Goal: Information Seeking & Learning: Learn about a topic

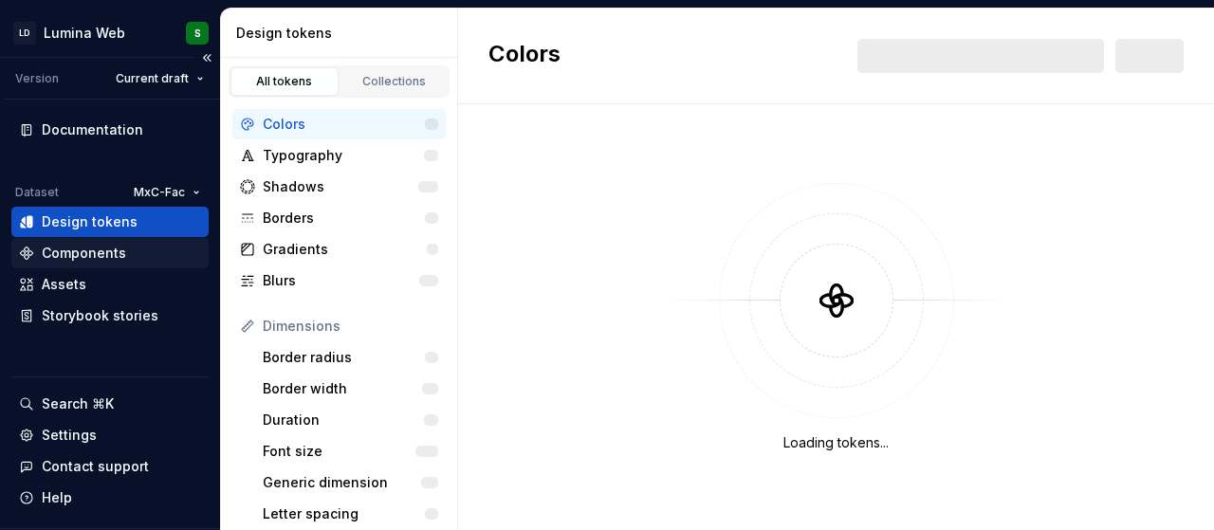
click at [53, 251] on div "Components" at bounding box center [84, 253] width 84 height 19
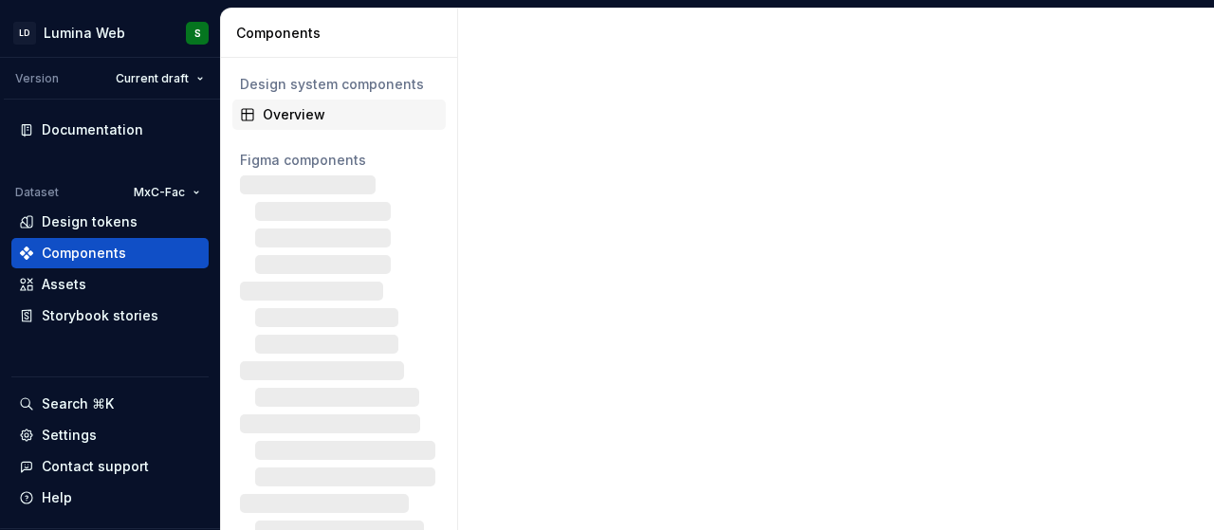
scroll to position [46, 0]
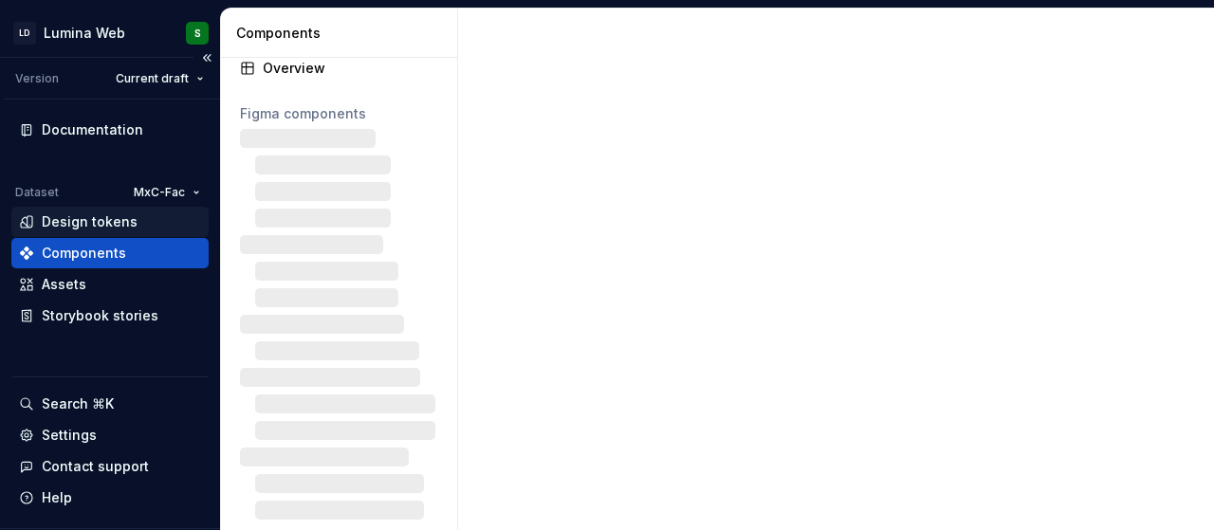
click at [155, 232] on div "Design tokens" at bounding box center [109, 222] width 197 height 30
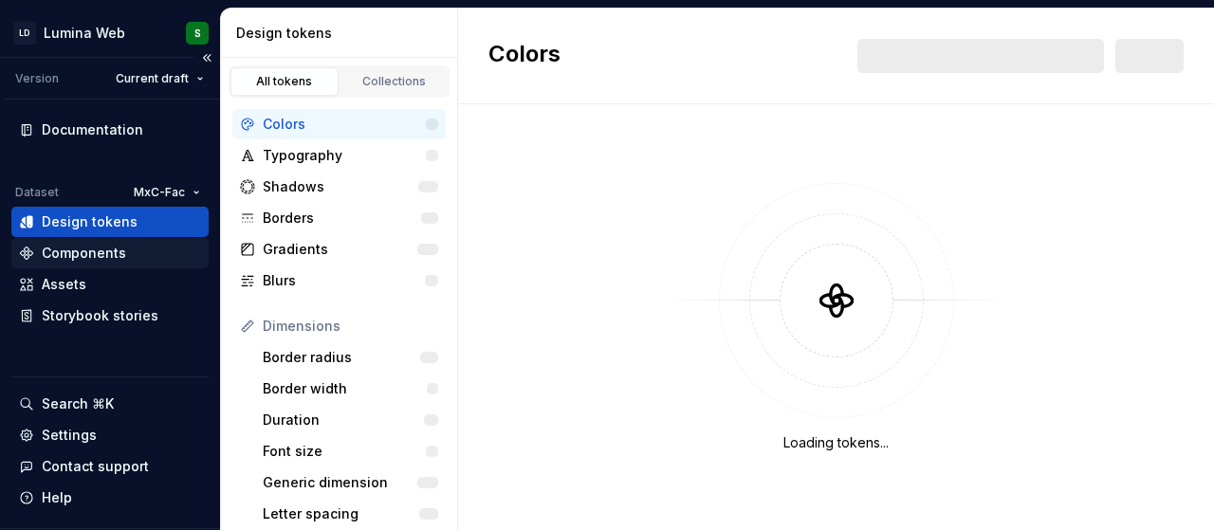
click at [159, 246] on div "Components" at bounding box center [110, 253] width 182 height 19
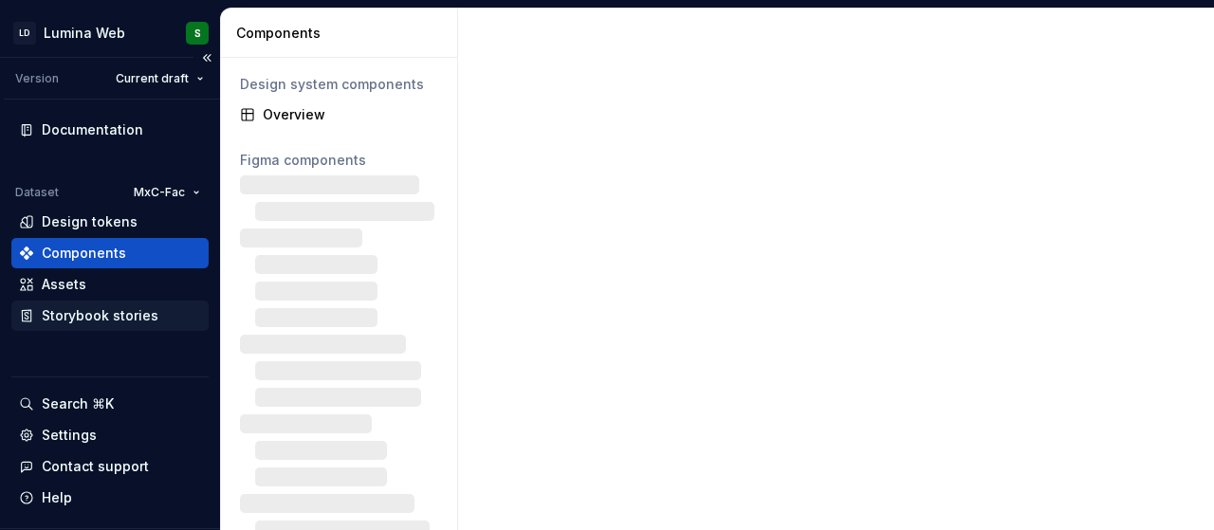
click at [129, 312] on div "Storybook stories" at bounding box center [100, 315] width 117 height 19
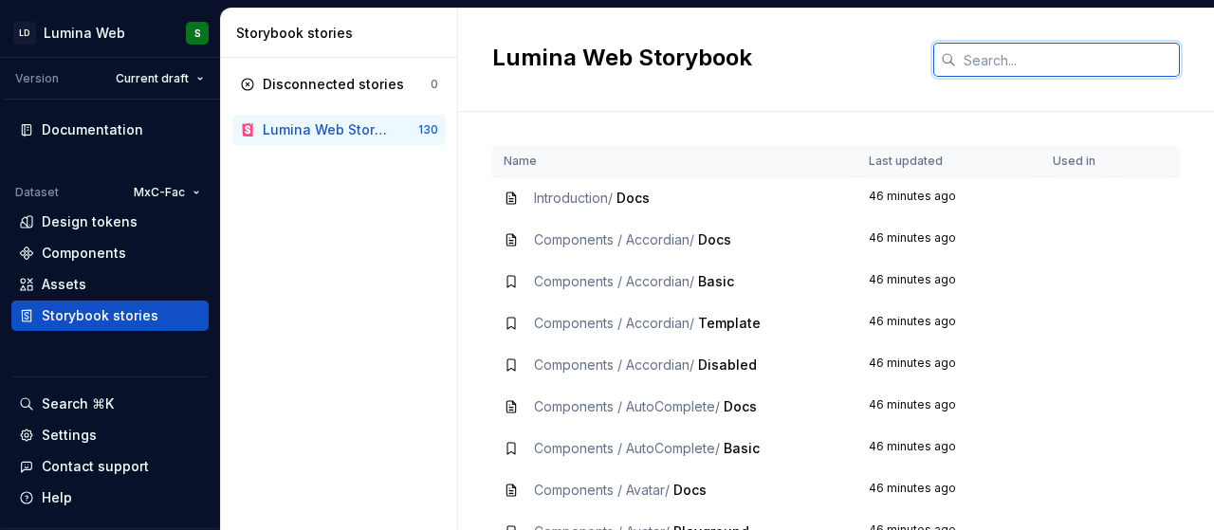
click at [986, 47] on input "text" at bounding box center [1068, 60] width 224 height 34
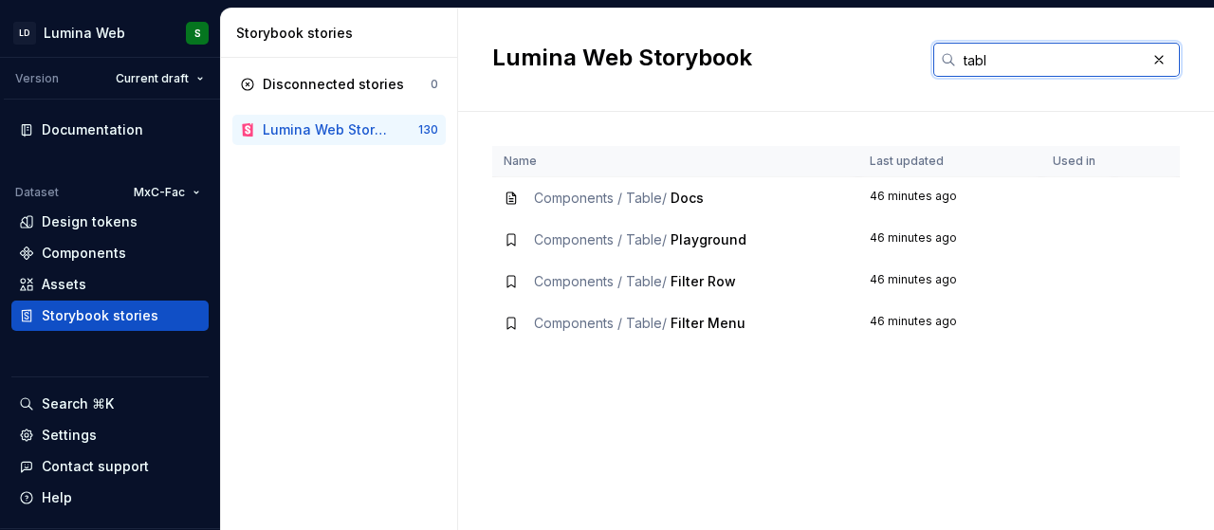
type input "tabl"
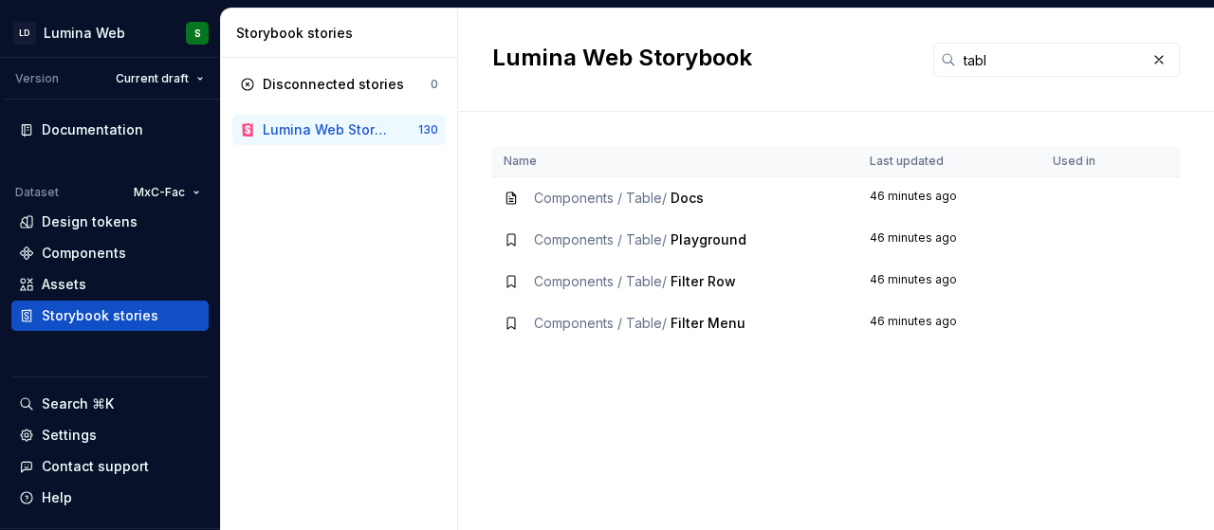
click at [677, 186] on td "Components / Table / Docs" at bounding box center [675, 198] width 366 height 43
click at [685, 193] on span "Docs" at bounding box center [687, 198] width 33 height 16
click at [630, 236] on span "Components / Table /" at bounding box center [600, 240] width 133 height 16
drag, startPoint x: 668, startPoint y: 238, endPoint x: 683, endPoint y: 194, distance: 47.1
click at [683, 194] on tbody "Components / Table / Docs 46 minutes ago Components / Table / Playground 46 min…" at bounding box center [836, 261] width 688 height 168
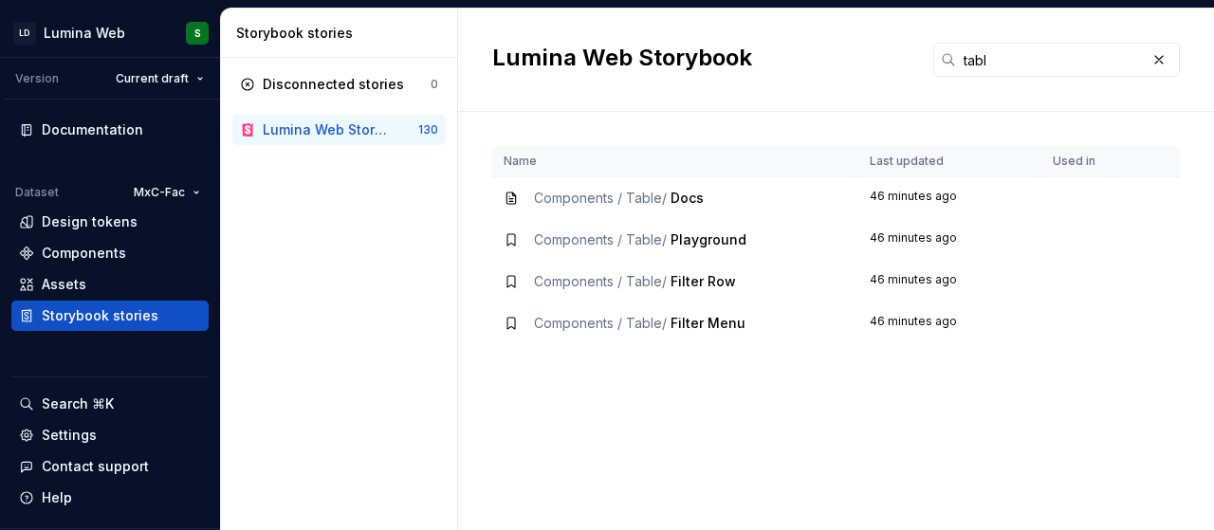
click at [683, 194] on span "Docs" at bounding box center [687, 198] width 33 height 16
click at [518, 202] on icon at bounding box center [511, 198] width 15 height 15
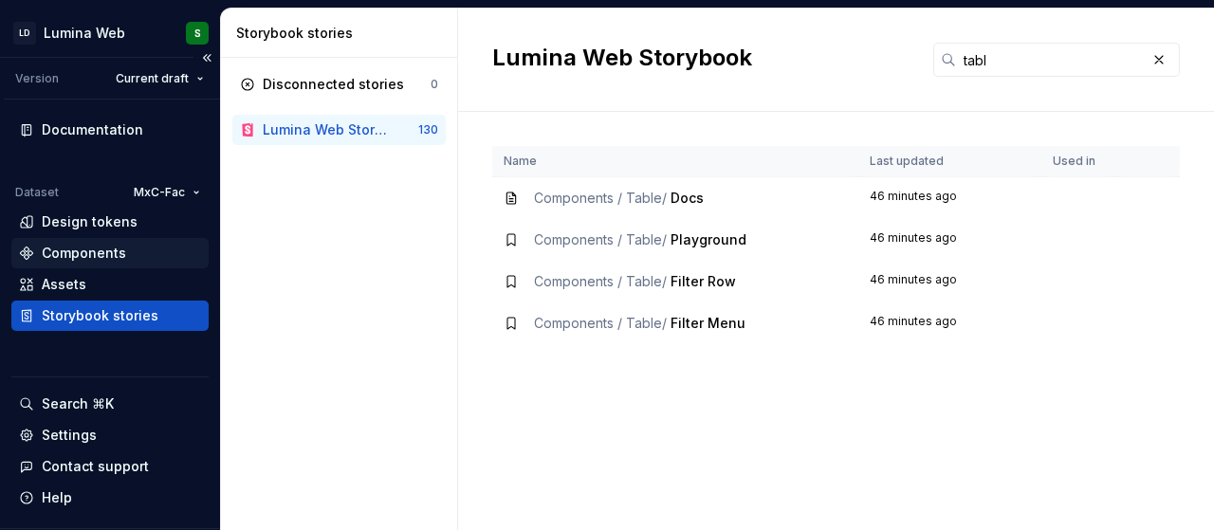
click at [106, 253] on div "Components" at bounding box center [84, 253] width 84 height 19
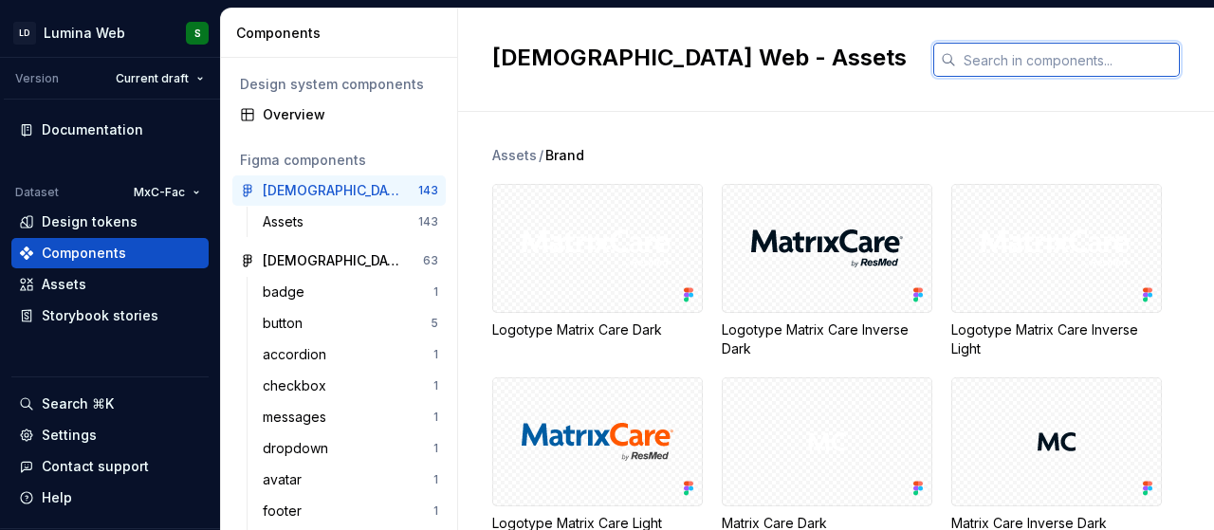
click at [1072, 69] on input "text" at bounding box center [1068, 60] width 224 height 34
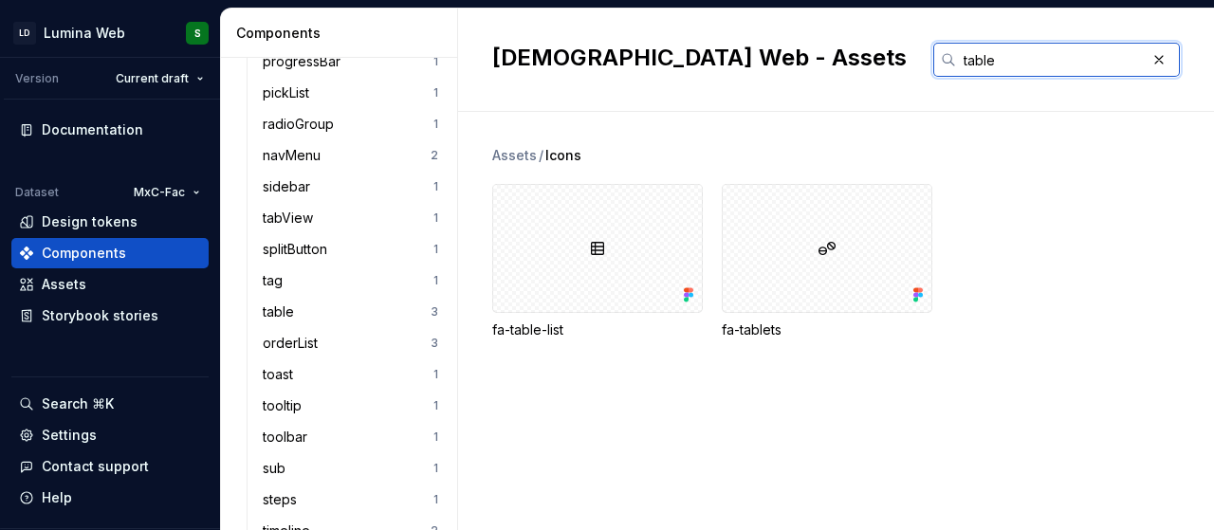
scroll to position [1319, 0]
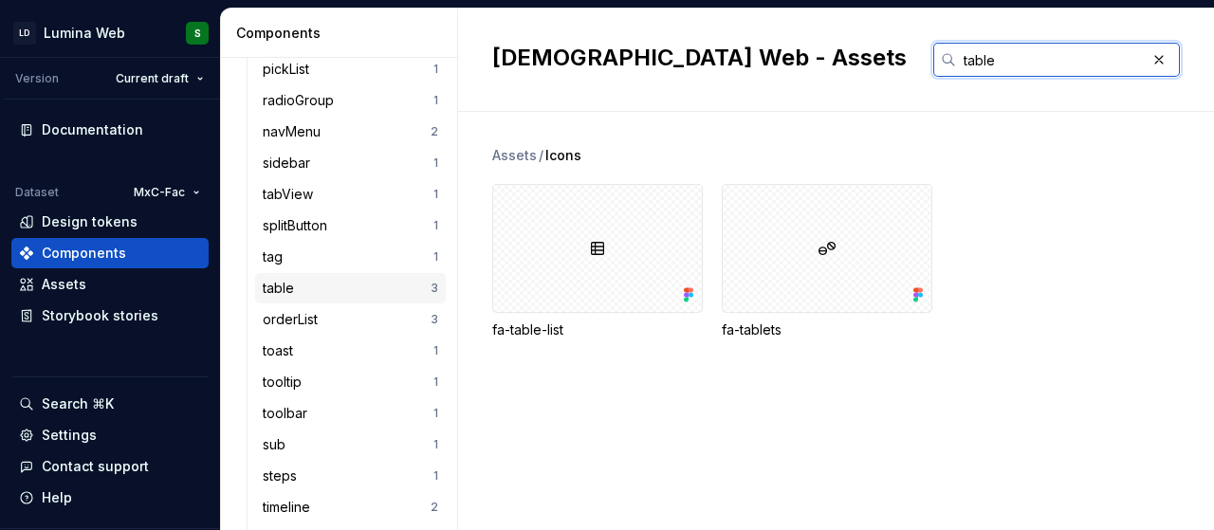
type input "table"
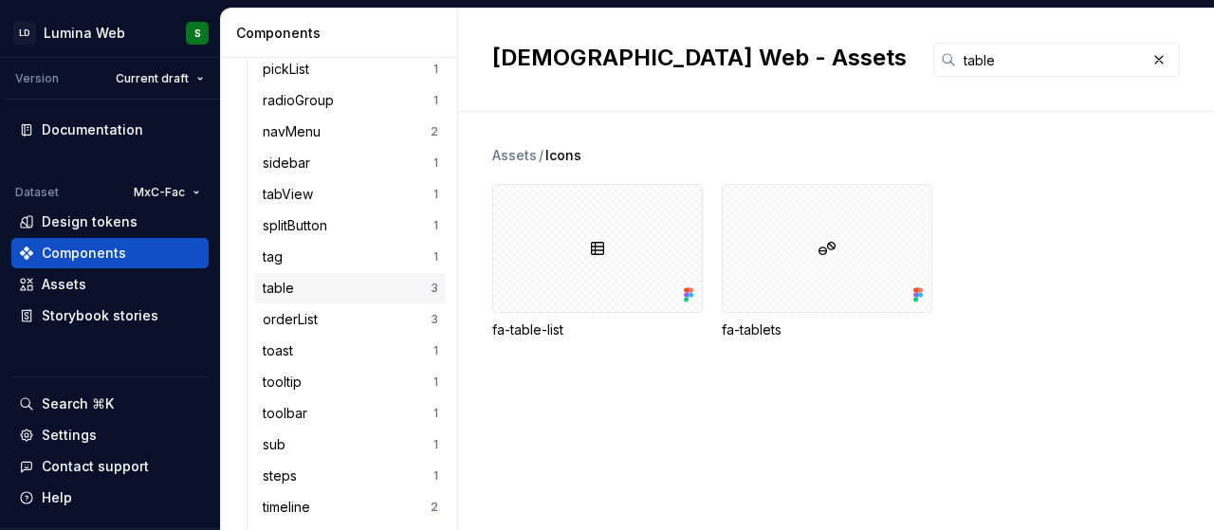
click at [302, 276] on div "table 3" at bounding box center [350, 288] width 191 height 30
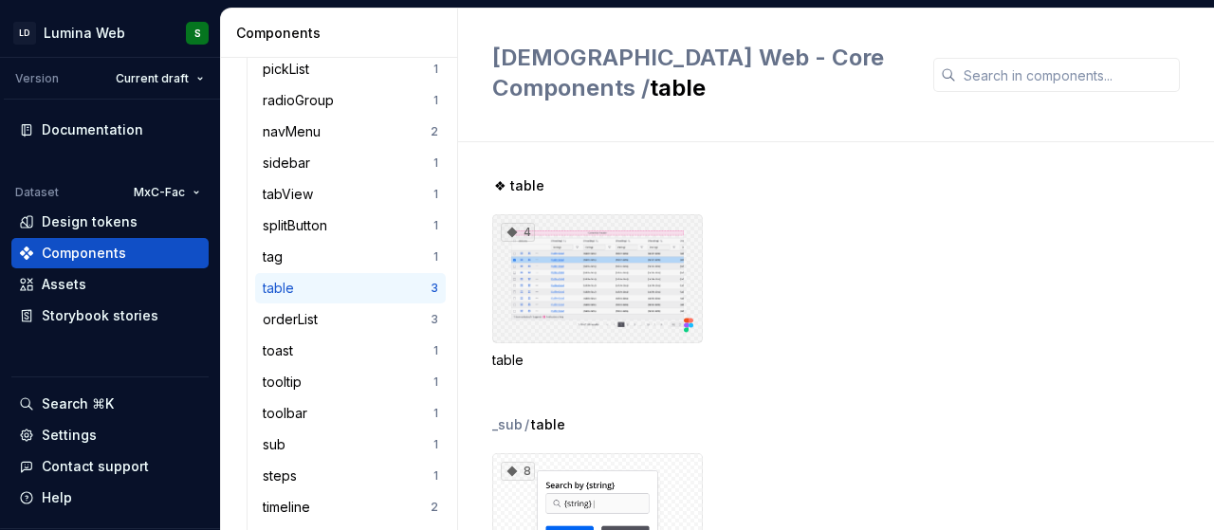
click at [650, 236] on div "4" at bounding box center [597, 278] width 211 height 129
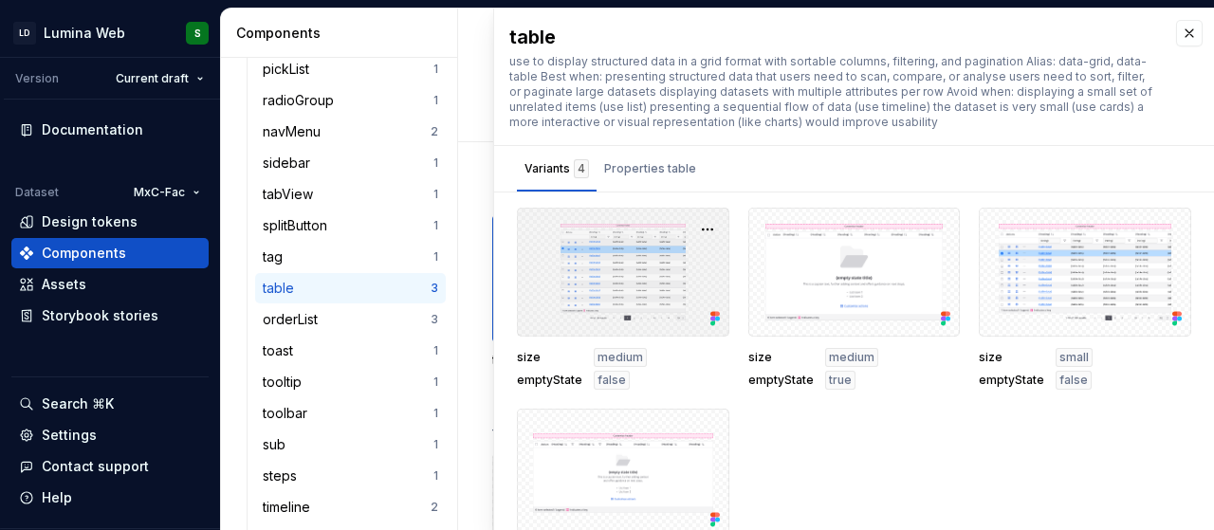
click at [624, 294] on div at bounding box center [623, 272] width 213 height 129
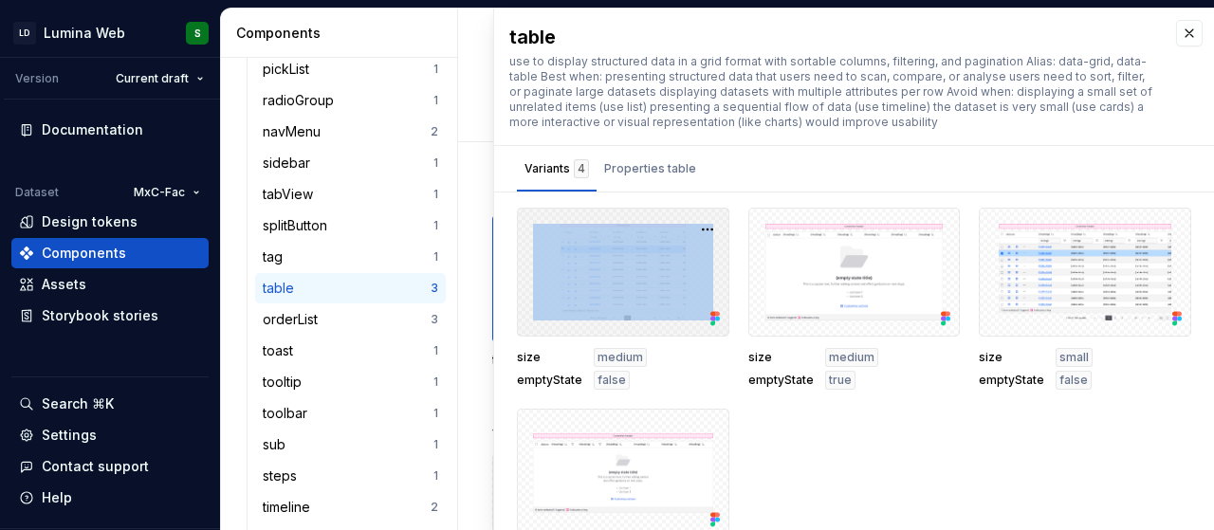
click at [624, 294] on div at bounding box center [623, 272] width 213 height 129
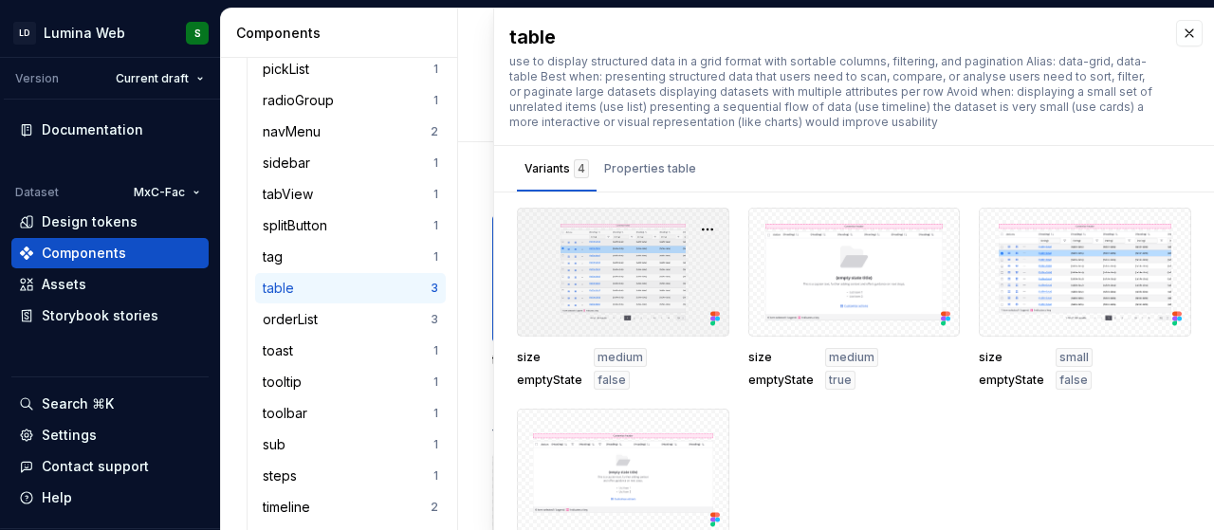
click at [643, 299] on div at bounding box center [623, 272] width 213 height 129
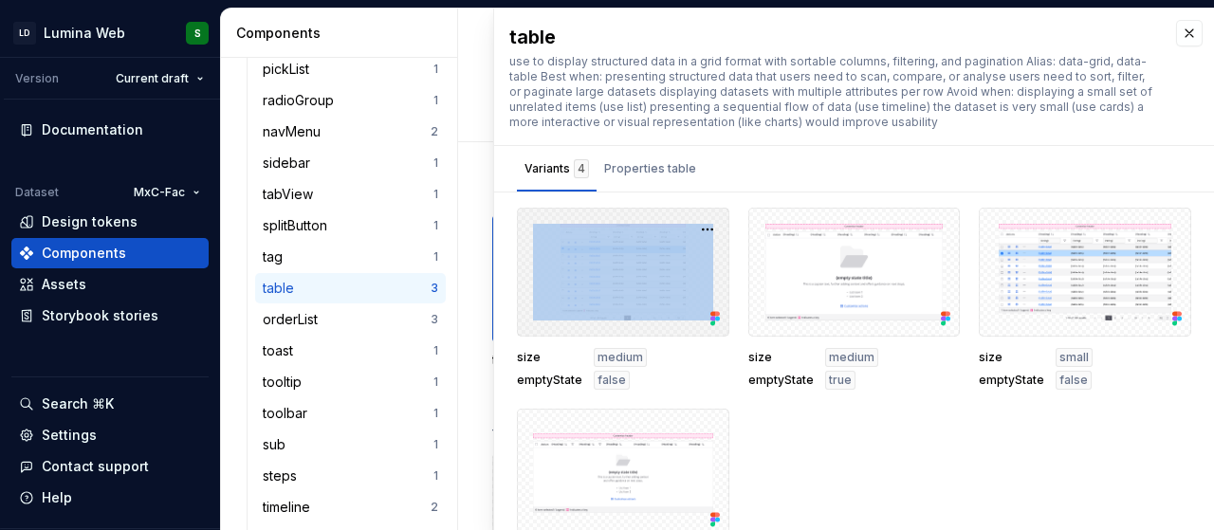
click at [643, 299] on div at bounding box center [623, 272] width 213 height 129
click at [700, 222] on button "button" at bounding box center [708, 229] width 27 height 27
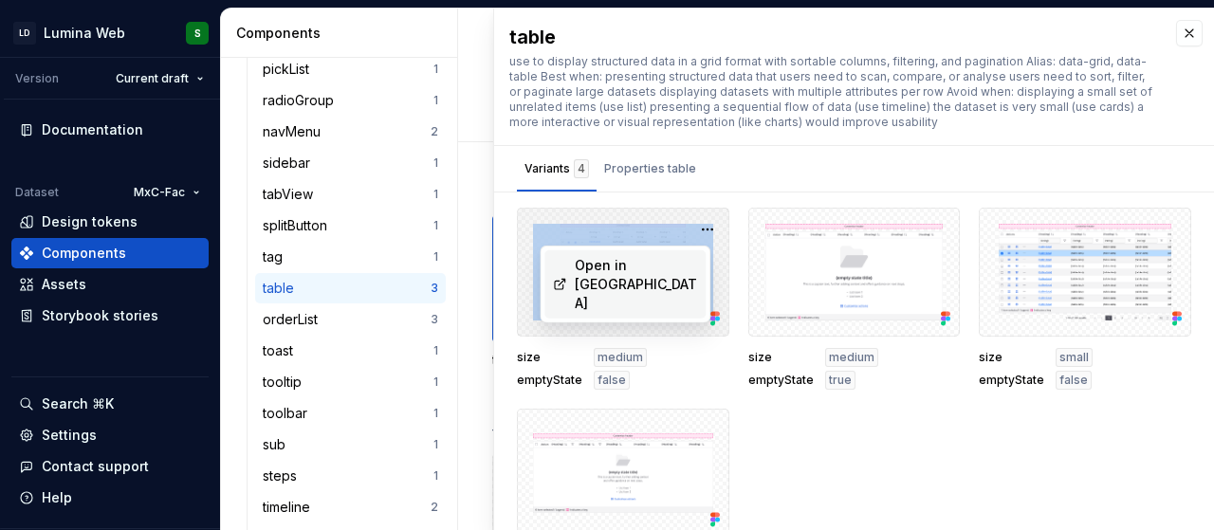
click at [673, 256] on div "Open in [GEOGRAPHIC_DATA]" at bounding box center [636, 284] width 123 height 57
